Goal: Information Seeking & Learning: Learn about a topic

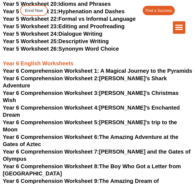
scroll to position [2270, 0]
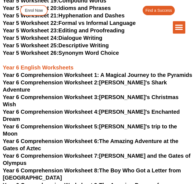
click at [151, 78] on span "Year 6 Comprehension Worksheet 1: A Magical Journey to the Pyramids" at bounding box center [97, 75] width 189 height 6
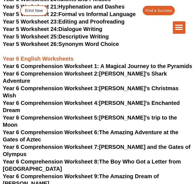
click at [178, 24] on icon "Menu Toggle" at bounding box center [179, 27] width 8 height 8
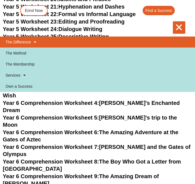
click at [194, 37] on link "The Difference" at bounding box center [97, 42] width 195 height 11
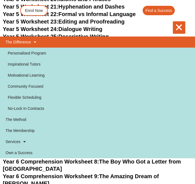
click at [187, 4] on div "The Difference Personalised Program Inspirational Tutors Motivational Learning …" at bounding box center [97, 18] width 195 height 37
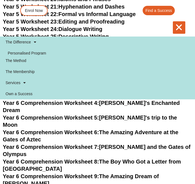
click at [178, 27] on icon "Menu Toggle" at bounding box center [179, 27] width 8 height 8
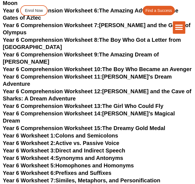
scroll to position [2402, 0]
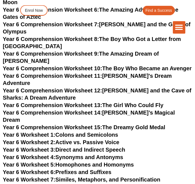
click at [188, 139] on h3 "Year 6 Worksheet 2: Active vs. Passive Voice" at bounding box center [97, 142] width 189 height 7
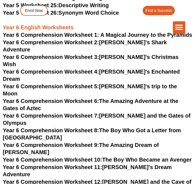
scroll to position [2311, 0]
click at [152, 53] on link "Year 6 Comprehension Worksheet 2: [PERSON_NAME]'s Shark Adventure" at bounding box center [85, 46] width 164 height 13
click at [100, 21] on div "The Difference Personalised Program Inspirational Tutors Motivational Learning …" at bounding box center [98, 18] width 176 height 37
click at [75, 25] on div "The Difference Personalised Program Inspirational Tutors Motivational Learning …" at bounding box center [98, 27] width 176 height 12
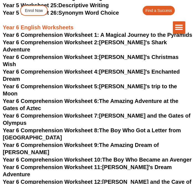
click at [43, 22] on div "The Difference Personalised Program Inspirational Tutors Motivational Learning …" at bounding box center [98, 27] width 176 height 12
click at [104, 20] on div "The Difference Personalised Program Inspirational Tutors Motivational Learning …" at bounding box center [98, 18] width 176 height 37
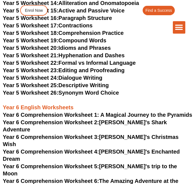
scroll to position [2235, 0]
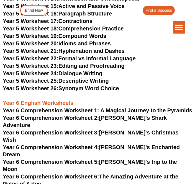
click at [76, 92] on link "Year 5 Worksheet 26: Synonym Word Choice" at bounding box center [61, 89] width 116 height 6
